Goal: Task Accomplishment & Management: Manage account settings

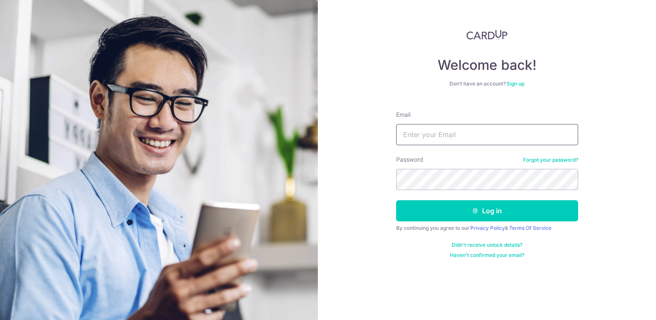
click at [462, 138] on input "Email" at bounding box center [487, 134] width 182 height 21
type input "[PERSON_NAME][EMAIL_ADDRESS][PERSON_NAME][DOMAIN_NAME]"
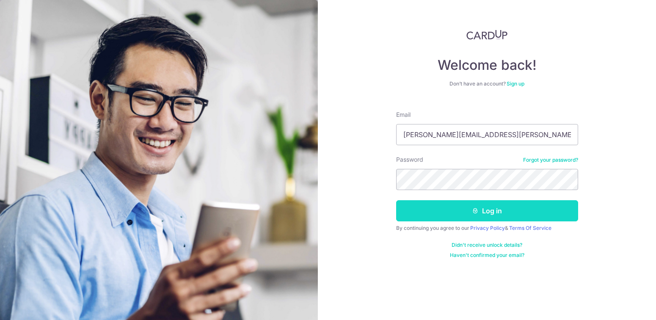
click at [487, 209] on button "Log in" at bounding box center [487, 210] width 182 height 21
